Goal: Find specific page/section: Find specific page/section

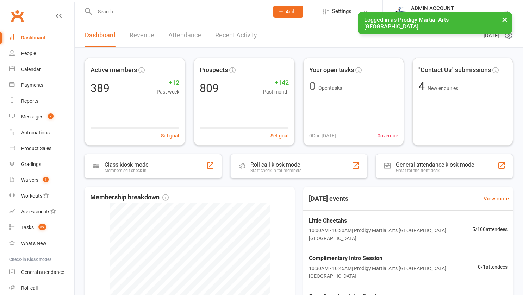
click at [125, 11] on input "text" at bounding box center [178, 12] width 171 height 10
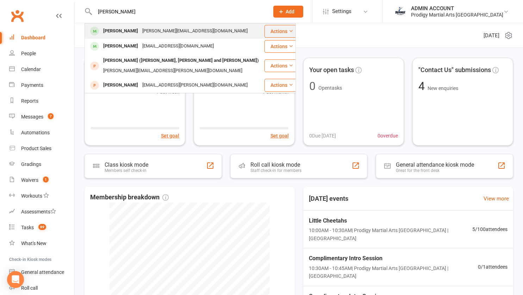
type input "[PERSON_NAME]"
click at [113, 34] on div "[PERSON_NAME]" at bounding box center [120, 31] width 39 height 10
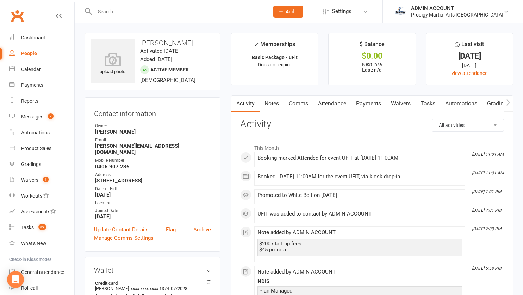
click at [376, 104] on link "Payments" at bounding box center [368, 104] width 35 height 16
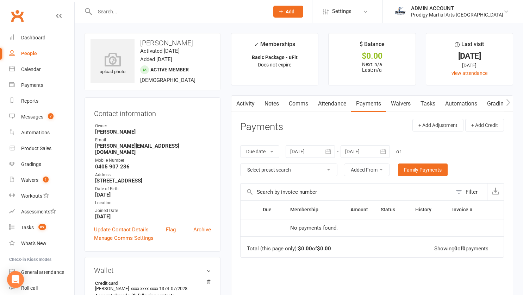
click at [230, 118] on main "✓ Memberships Basic Package - uFit Does not expire $ Balance $0.00 Next: n/a La…" at bounding box center [372, 200] width 292 height 334
click at [26, 180] on div "Waivers" at bounding box center [29, 180] width 17 height 6
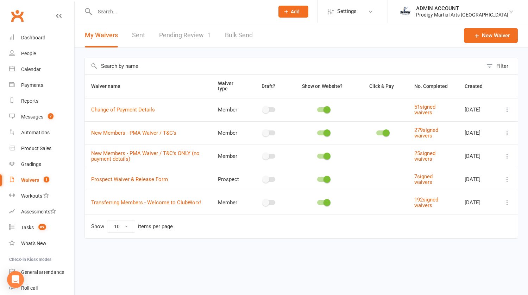
click at [179, 39] on link "Pending Review 1" at bounding box center [185, 35] width 52 height 24
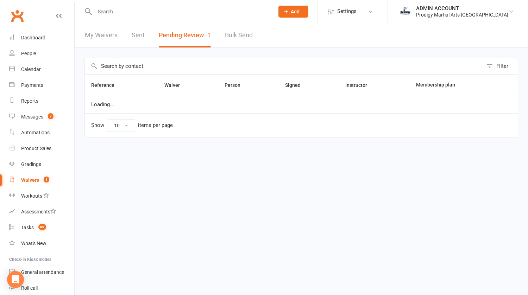
select select "100"
